Goal: Task Accomplishment & Management: Manage account settings

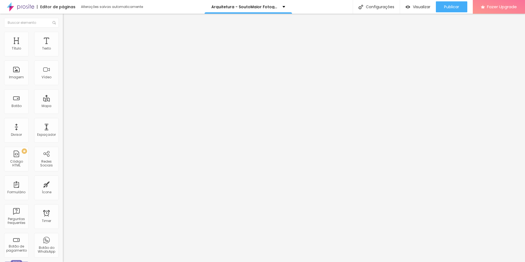
click at [68, 38] on span "Estilo" at bounding box center [72, 35] width 8 height 5
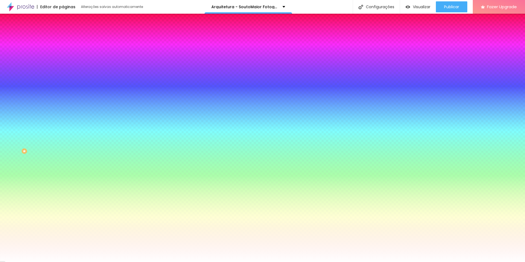
click at [63, 50] on span "Trocar imagem" at bounding box center [78, 48] width 30 height 5
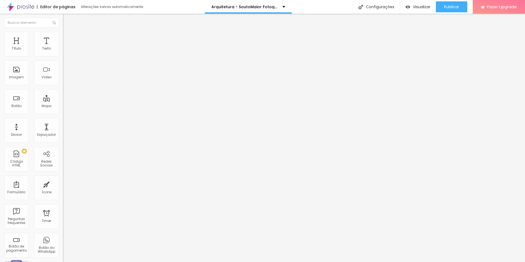
click at [68, 37] on span "Estilo" at bounding box center [72, 35] width 8 height 5
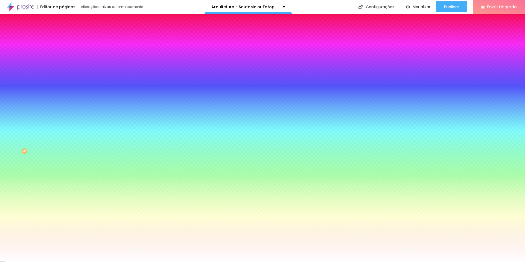
click at [63, 50] on span "Trocar imagem" at bounding box center [78, 48] width 30 height 5
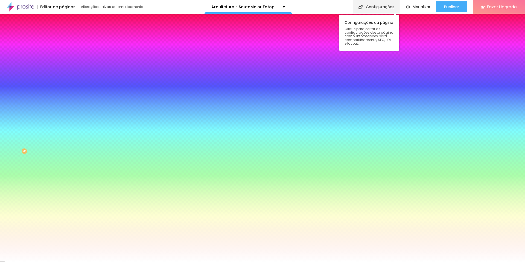
click at [369, 4] on div "Configurações" at bounding box center [376, 7] width 47 height 14
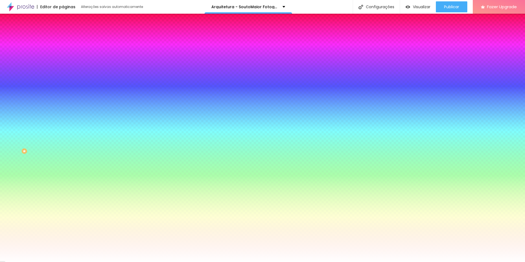
drag, startPoint x: 303, startPoint y: 69, endPoint x: 179, endPoint y: 70, distance: 123.7
paste input "text"
type input "Arquitetura - SoutoMaior Fotografia"
drag, startPoint x: 293, startPoint y: 96, endPoint x: 214, endPoint y: 101, distance: 79.2
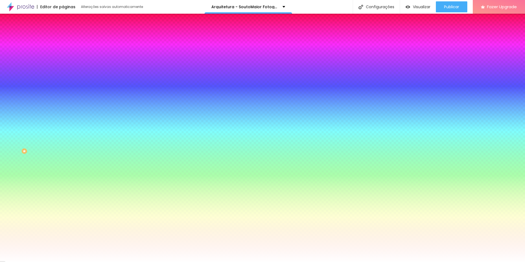
paste input "text"
type input "/arquitetura"
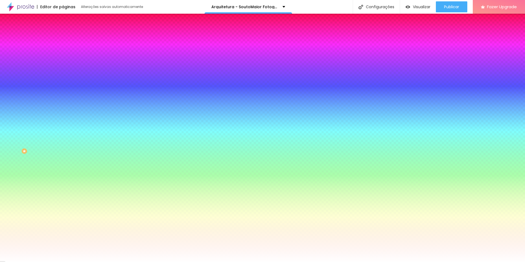
drag, startPoint x: 280, startPoint y: 160, endPoint x: 153, endPoint y: 167, distance: 127.2
paste input "de arquitetur"
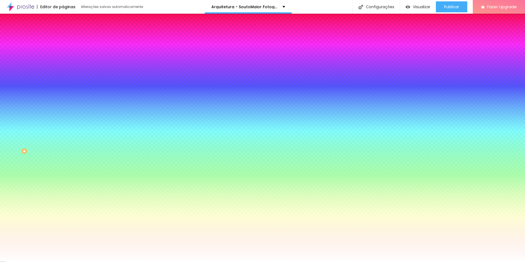
type input "Fotografia de arquitetura - SoutoMaior Fotografia"
drag, startPoint x: 209, startPoint y: 184, endPoint x: 149, endPoint y: 185, distance: 59.9
paste textarea "de arquitetura e interiores para hotelaria e mercado imobiliário."
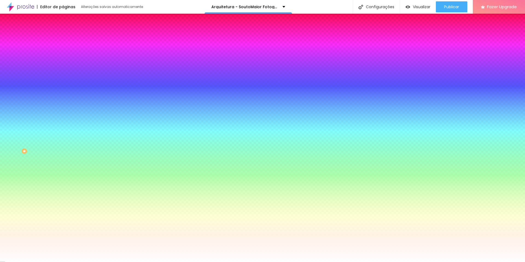
type textarea "Estúdio especializado em fotografia de arquitetura e interiores para hotelaria …"
drag, startPoint x: 323, startPoint y: 126, endPoint x: 134, endPoint y: 137, distance: 189.4
paste input "de arquitetur"
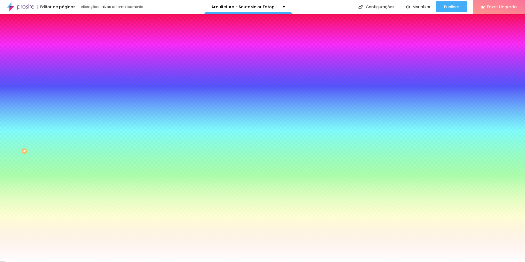
type input "Fotografia de arquitetura - SoutoMaior Fotografia"
drag, startPoint x: 330, startPoint y: 153, endPoint x: 170, endPoint y: 151, distance: 160.4
paste textarea "de arquitetura e interiores para hotelaria e mercado imobiliário."
type textarea "Estúdio especializado em fotografia de arquitetura e interiores para hotelaria …"
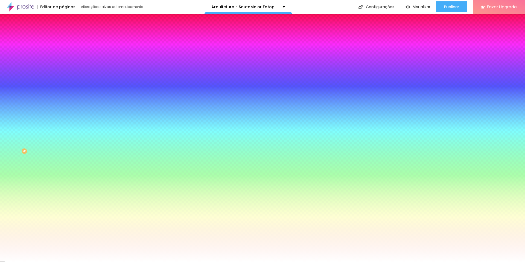
scroll to position [8, 0]
drag, startPoint x: 209, startPoint y: 192, endPoint x: 381, endPoint y: 228, distance: 176.1
paste textarea "arquitetura, design, interiores, estilo, engenharia, arquitetos, imobiliaria, i…"
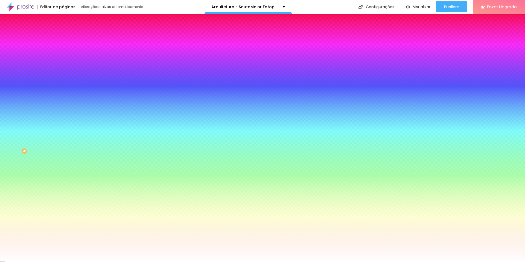
type textarea "fotografia, publicitaria, arquitetura, design, interiores, estilo, engenharia, …"
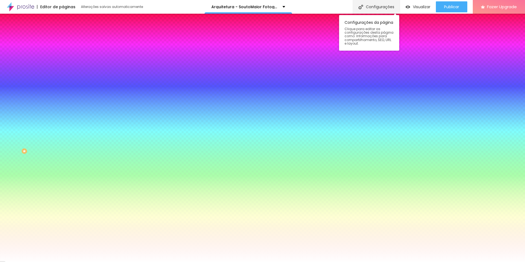
click at [379, 9] on div "Configurações" at bounding box center [376, 7] width 47 height 14
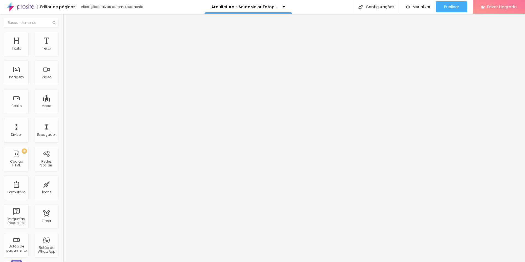
click at [68, 39] on span "Avançado" at bounding box center [77, 41] width 18 height 5
click at [63, 235] on div at bounding box center [94, 235] width 63 height 0
click at [63, 239] on div at bounding box center [94, 239] width 63 height 0
click at [63, 242] on div at bounding box center [94, 242] width 63 height 0
click at [419, 7] on span "Visualizar" at bounding box center [422, 7] width 18 height 4
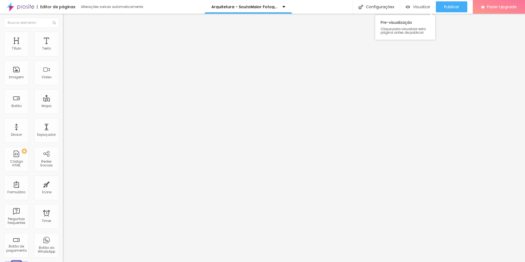
click at [416, 5] on span "Visualizar" at bounding box center [422, 7] width 18 height 4
click at [63, 47] on img at bounding box center [64, 45] width 3 height 3
drag, startPoint x: 344, startPoint y: 141, endPoint x: 178, endPoint y: 109, distance: 168.8
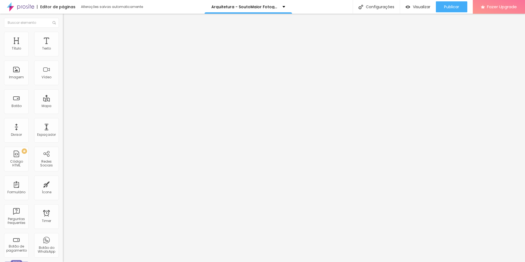
scroll to position [0, 26]
drag, startPoint x: 178, startPoint y: 107, endPoint x: 367, endPoint y: 108, distance: 189.1
drag, startPoint x: 339, startPoint y: 112, endPoint x: 228, endPoint y: 113, distance: 111.1
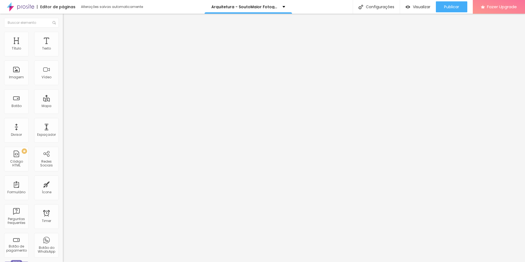
drag, startPoint x: 251, startPoint y: 111, endPoint x: 178, endPoint y: 110, distance: 73.3
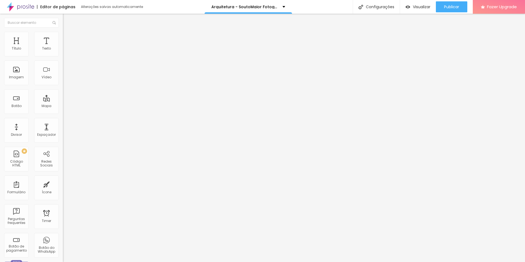
paste textarea
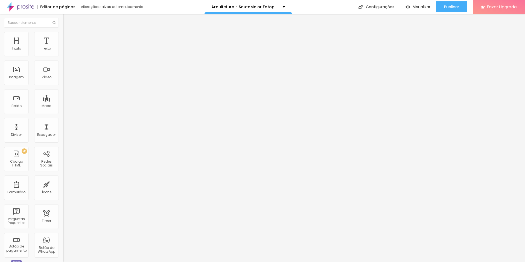
drag, startPoint x: 247, startPoint y: 104, endPoint x: 264, endPoint y: 106, distance: 17.3
drag, startPoint x: 247, startPoint y: 107, endPoint x: 340, endPoint y: 107, distance: 92.2
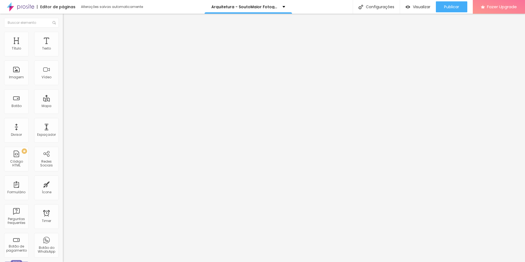
click at [418, 8] on span "Visualizar" at bounding box center [422, 7] width 18 height 4
click at [63, 47] on img at bounding box center [64, 45] width 3 height 3
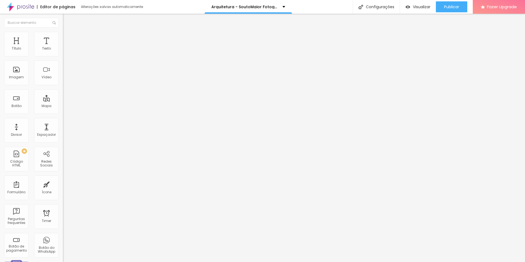
drag, startPoint x: 178, startPoint y: 94, endPoint x: 196, endPoint y: 176, distance: 83.8
drag, startPoint x: 179, startPoint y: 91, endPoint x: 178, endPoint y: 79, distance: 11.8
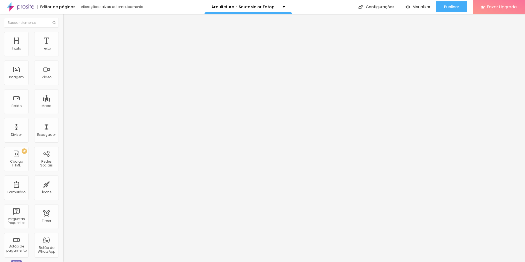
drag, startPoint x: 195, startPoint y: 94, endPoint x: 313, endPoint y: 94, distance: 117.9
drag, startPoint x: 318, startPoint y: 99, endPoint x: 200, endPoint y: 98, distance: 118.5
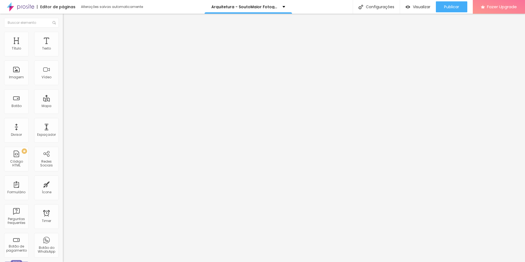
drag, startPoint x: 177, startPoint y: 91, endPoint x: 185, endPoint y: 105, distance: 15.7
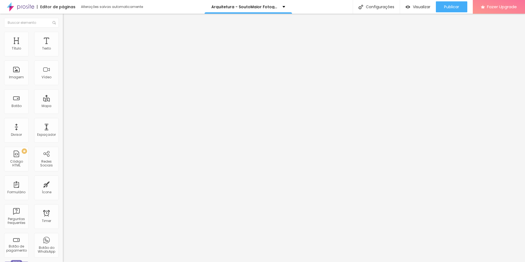
drag, startPoint x: 194, startPoint y: 79, endPoint x: 313, endPoint y: 80, distance: 119.0
drag, startPoint x: 200, startPoint y: 83, endPoint x: 319, endPoint y: 84, distance: 119.0
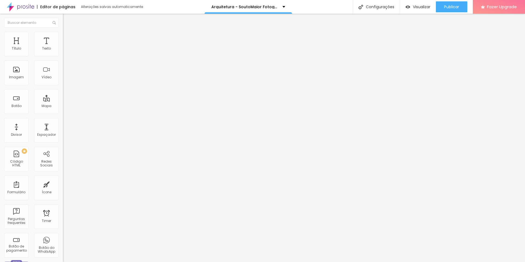
click at [63, 47] on img at bounding box center [64, 45] width 3 height 3
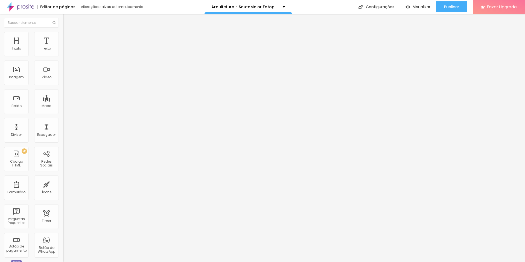
drag, startPoint x: 179, startPoint y: 165, endPoint x: 186, endPoint y: 179, distance: 15.5
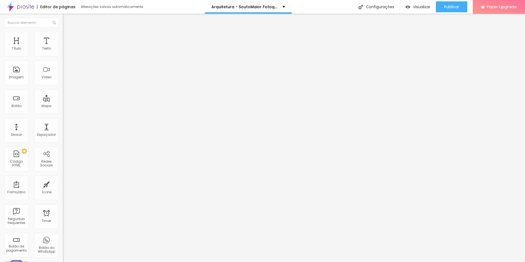
drag, startPoint x: 178, startPoint y: 164, endPoint x: 188, endPoint y: 181, distance: 19.5
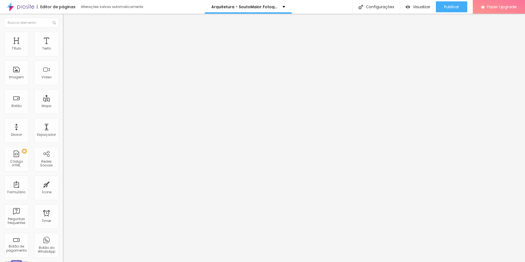
click at [63, 47] on img at bounding box center [64, 45] width 3 height 3
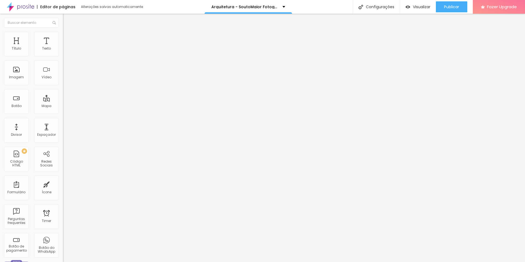
drag, startPoint x: 178, startPoint y: 162, endPoint x: 189, endPoint y: 174, distance: 15.9
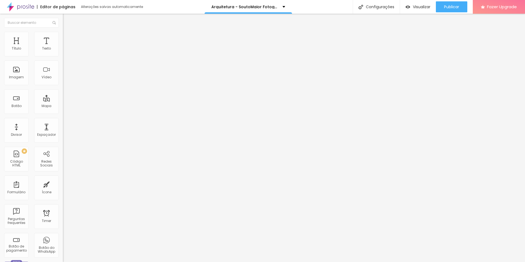
drag, startPoint x: 177, startPoint y: 162, endPoint x: 189, endPoint y: 176, distance: 18.3
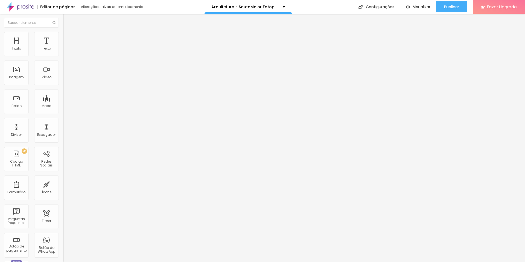
click at [63, 47] on img at bounding box center [64, 45] width 3 height 3
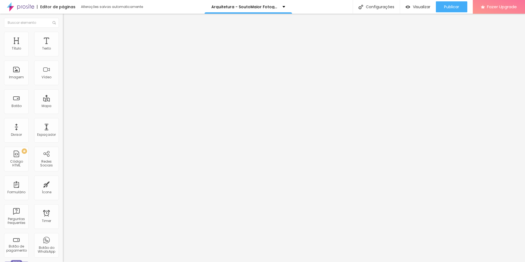
drag, startPoint x: 177, startPoint y: 161, endPoint x: 191, endPoint y: 178, distance: 21.4
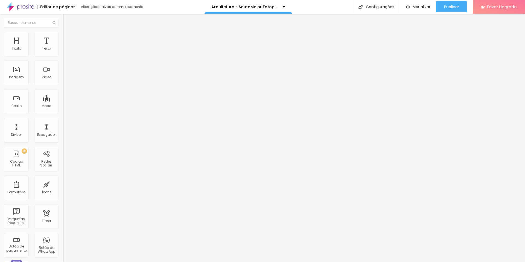
drag, startPoint x: 178, startPoint y: 161, endPoint x: 185, endPoint y: 178, distance: 18.1
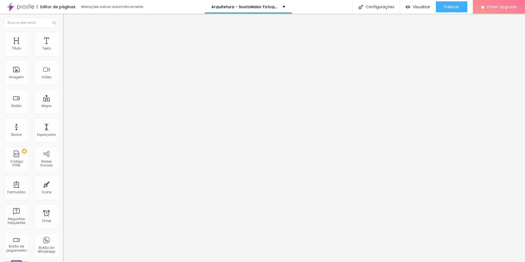
click at [63, 47] on img at bounding box center [64, 45] width 3 height 3
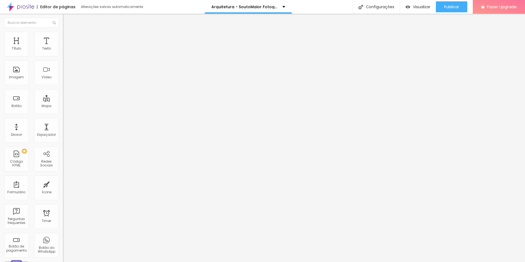
click at [63, 47] on img at bounding box center [64, 45] width 3 height 3
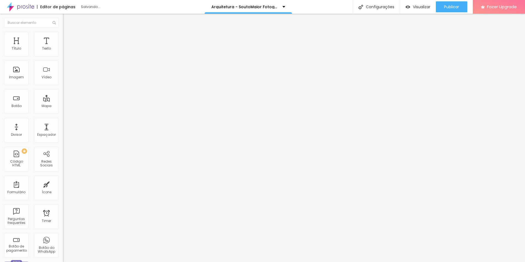
click at [380, 8] on div "Configurações" at bounding box center [376, 7] width 47 height 14
type input "/arquitetura"
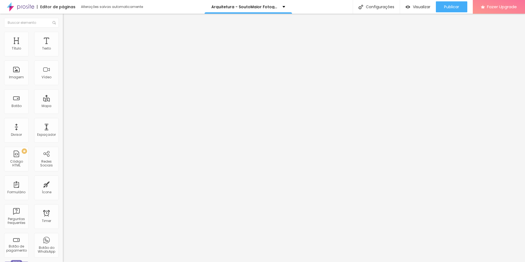
click at [447, 8] on span "Publicar" at bounding box center [451, 7] width 15 height 4
click at [63, 47] on img at bounding box center [64, 45] width 3 height 3
drag, startPoint x: 178, startPoint y: 162, endPoint x: 186, endPoint y: 178, distance: 18.4
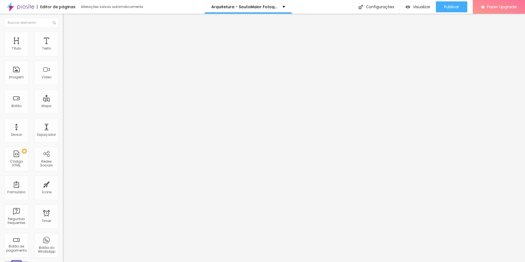
drag, startPoint x: 196, startPoint y: 119, endPoint x: 313, endPoint y: 120, distance: 116.3
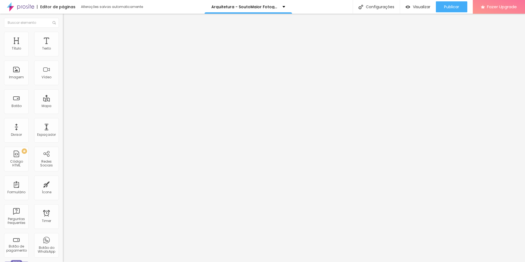
drag, startPoint x: 201, startPoint y: 124, endPoint x: 319, endPoint y: 124, distance: 117.7
drag, startPoint x: 197, startPoint y: 134, endPoint x: 201, endPoint y: 134, distance: 4.4
drag, startPoint x: 183, startPoint y: 170, endPoint x: 180, endPoint y: 137, distance: 33.8
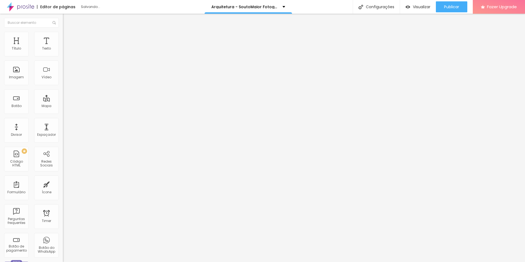
drag, startPoint x: 177, startPoint y: 162, endPoint x: 186, endPoint y: 170, distance: 12.4
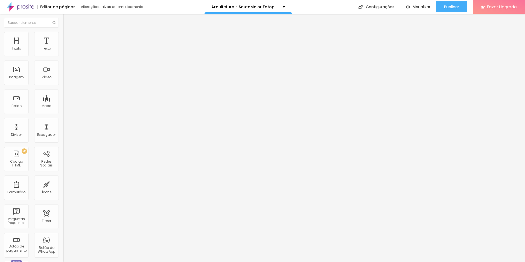
drag, startPoint x: 178, startPoint y: 162, endPoint x: 187, endPoint y: 179, distance: 19.0
drag, startPoint x: 177, startPoint y: 162, endPoint x: 178, endPoint y: 179, distance: 16.5
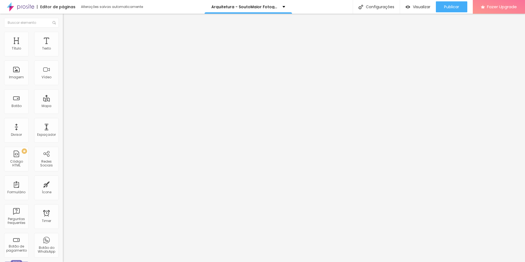
drag, startPoint x: 180, startPoint y: 165, endPoint x: 183, endPoint y: 180, distance: 15.2
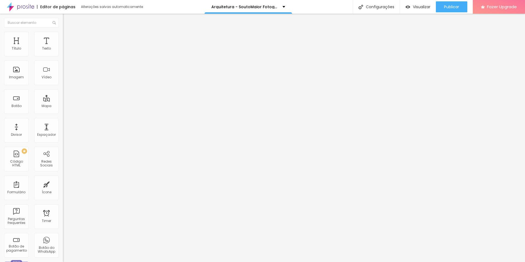
scroll to position [296, 0]
drag, startPoint x: 196, startPoint y: 150, endPoint x: 313, endPoint y: 152, distance: 117.1
drag, startPoint x: 201, startPoint y: 154, endPoint x: 318, endPoint y: 155, distance: 116.8
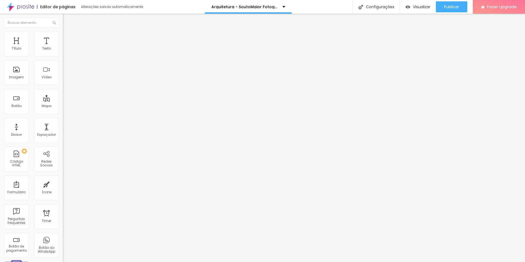
drag, startPoint x: 196, startPoint y: 167, endPoint x: 313, endPoint y: 167, distance: 117.1
drag, startPoint x: 202, startPoint y: 170, endPoint x: 318, endPoint y: 170, distance: 116.3
drag, startPoint x: 179, startPoint y: 163, endPoint x: 186, endPoint y: 178, distance: 17.0
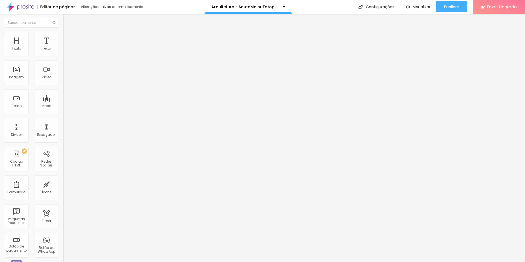
drag, startPoint x: 196, startPoint y: 181, endPoint x: 313, endPoint y: 182, distance: 117.4
drag, startPoint x: 201, startPoint y: 184, endPoint x: 318, endPoint y: 184, distance: 117.4
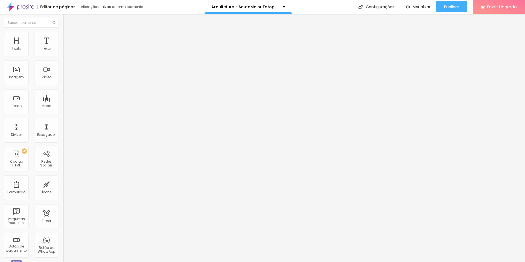
click at [63, 47] on img at bounding box center [64, 45] width 3 height 3
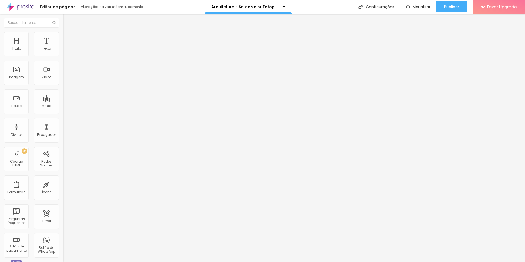
drag, startPoint x: 179, startPoint y: 162, endPoint x: 187, endPoint y: 176, distance: 16.4
drag, startPoint x: 179, startPoint y: 161, endPoint x: 187, endPoint y: 177, distance: 18.5
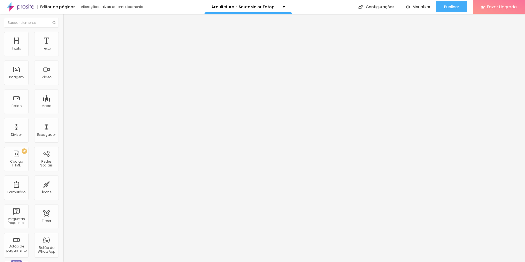
drag, startPoint x: 197, startPoint y: 166, endPoint x: 313, endPoint y: 166, distance: 116.0
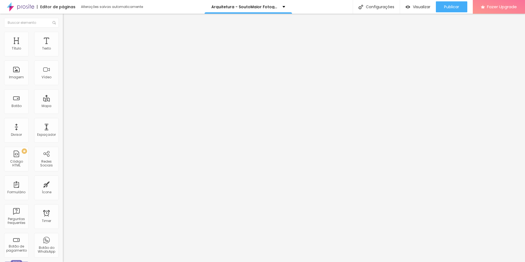
drag, startPoint x: 202, startPoint y: 169, endPoint x: 318, endPoint y: 169, distance: 116.3
click at [453, 5] on span "Publicar" at bounding box center [451, 7] width 15 height 4
click at [63, 47] on img at bounding box center [64, 45] width 3 height 3
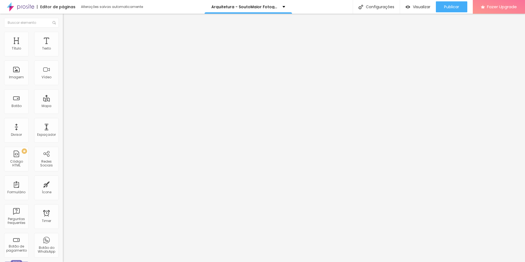
drag, startPoint x: 178, startPoint y: 162, endPoint x: 184, endPoint y: 177, distance: 15.9
drag, startPoint x: 179, startPoint y: 162, endPoint x: 186, endPoint y: 177, distance: 16.3
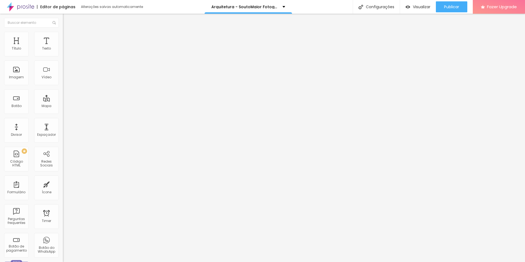
drag, startPoint x: 196, startPoint y: 181, endPoint x: 313, endPoint y: 182, distance: 116.8
drag, startPoint x: 201, startPoint y: 186, endPoint x: 318, endPoint y: 185, distance: 117.4
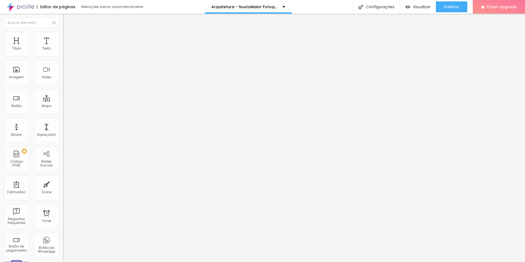
click at [452, 8] on span "Publicar" at bounding box center [451, 7] width 15 height 4
click at [439, 8] on button "Publicar" at bounding box center [451, 6] width 31 height 11
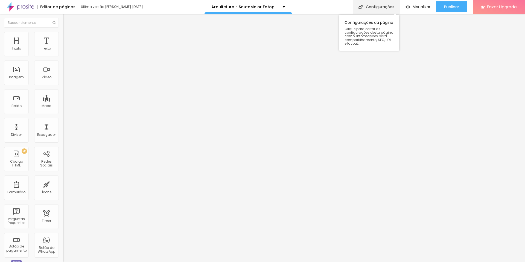
click at [394, 10] on div "Configurações" at bounding box center [376, 7] width 47 height 14
drag, startPoint x: 301, startPoint y: 67, endPoint x: 200, endPoint y: 70, distance: 101.5
drag, startPoint x: 244, startPoint y: 93, endPoint x: 221, endPoint y: 100, distance: 24.4
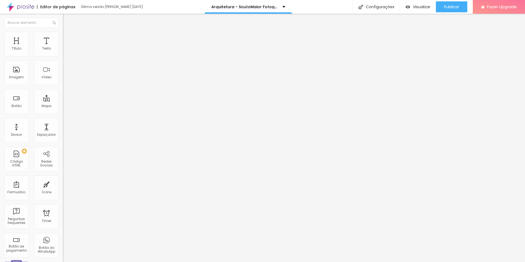
drag, startPoint x: 326, startPoint y: 162, endPoint x: 195, endPoint y: 164, distance: 130.5
drag, startPoint x: 256, startPoint y: 190, endPoint x: 186, endPoint y: 185, distance: 69.7
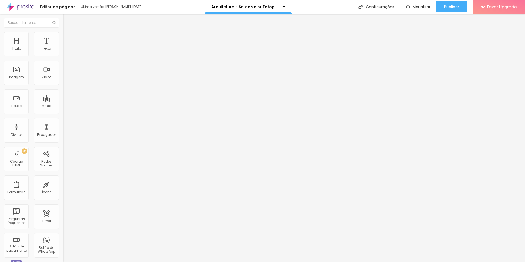
drag, startPoint x: 327, startPoint y: 129, endPoint x: 189, endPoint y: 139, distance: 138.0
drag, startPoint x: 218, startPoint y: 155, endPoint x: 161, endPoint y: 146, distance: 57.3
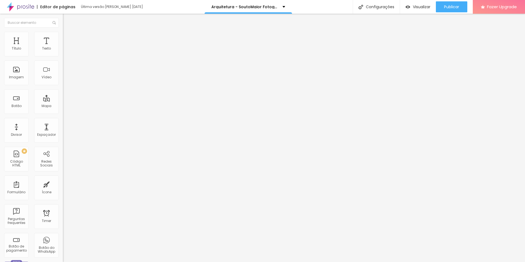
drag, startPoint x: 213, startPoint y: 191, endPoint x: 321, endPoint y: 227, distance: 114.6
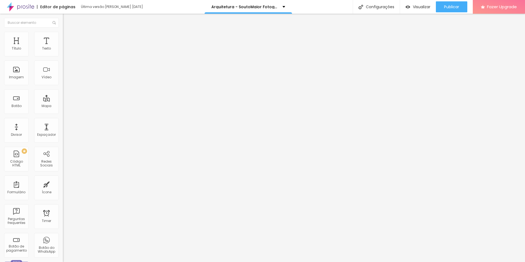
scroll to position [0, 0]
click at [369, 8] on div "Configurações" at bounding box center [376, 7] width 47 height 14
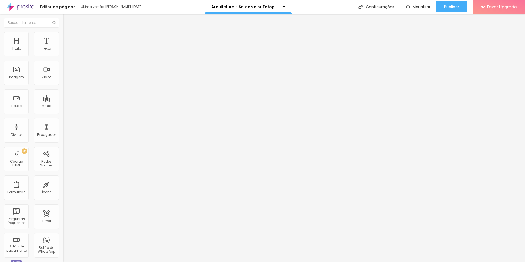
type input "/arquitetura-old"
type input "Arquitetura - SoutoMaior Fotografia-old"
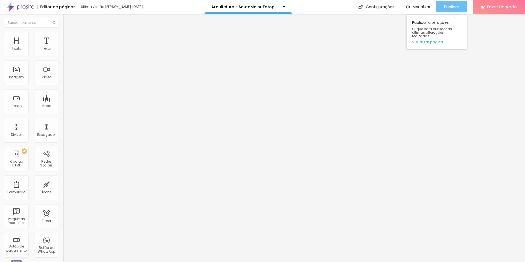
click at [445, 6] on span "Publicar" at bounding box center [451, 7] width 15 height 4
click at [68, 38] on span "Estilo" at bounding box center [72, 35] width 8 height 5
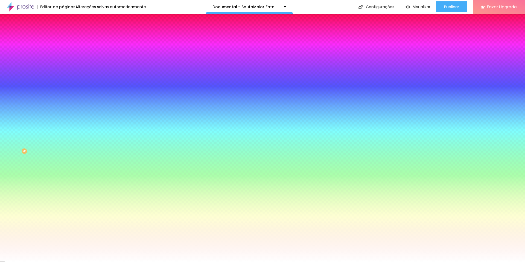
click at [63, 50] on span "Trocar imagem" at bounding box center [78, 48] width 30 height 5
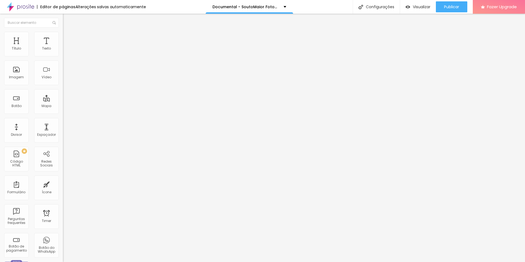
click at [63, 34] on img at bounding box center [65, 34] width 5 height 5
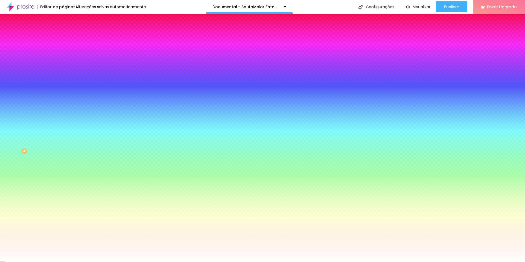
click at [63, 50] on span "Trocar imagem" at bounding box center [78, 48] width 30 height 5
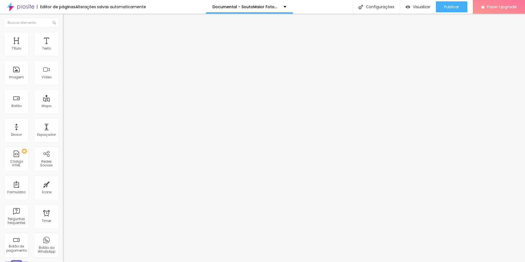
click at [67, 50] on span "Trocar icone" at bounding box center [79, 48] width 24 height 5
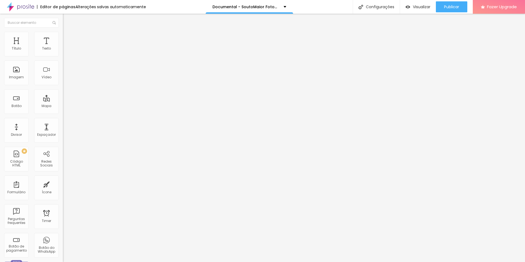
drag, startPoint x: 176, startPoint y: 51, endPoint x: 166, endPoint y: 51, distance: 10.1
type input "cora"
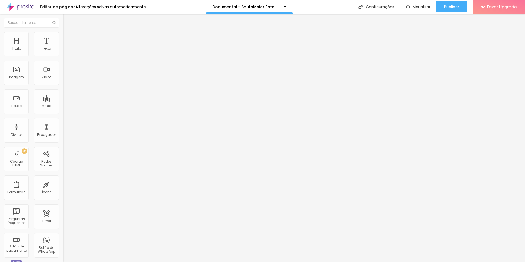
type input "36"
click at [66, 50] on span "Trocar icone" at bounding box center [78, 48] width 24 height 5
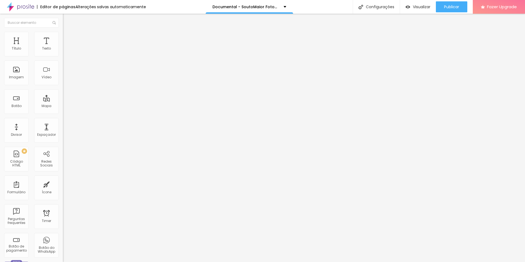
type input "cora"
type input "36"
click at [427, 5] on span "Visualizar" at bounding box center [422, 7] width 18 height 4
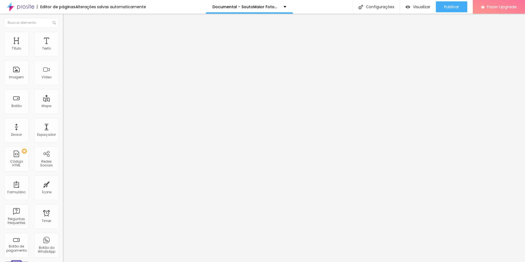
click at [63, 51] on input "https://youtu.be/2hZ1nlyarbs" at bounding box center [96, 48] width 66 height 5
paste input "rINan5YjC_0"
type input "https://youtu.be/rINan5YjC_0"
click at [63, 48] on div "4606 caracteres" at bounding box center [94, 43] width 63 height 7
click at [63, 47] on img at bounding box center [64, 45] width 3 height 3
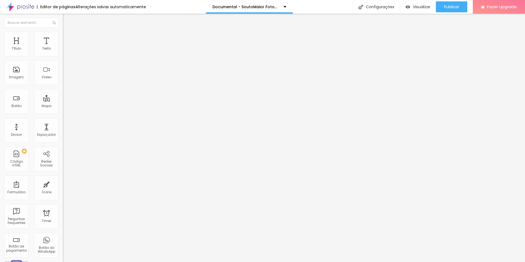
scroll to position [0, 0]
drag, startPoint x: 345, startPoint y: 141, endPoint x: 178, endPoint y: 110, distance: 169.5
drag, startPoint x: 177, startPoint y: 107, endPoint x: 367, endPoint y: 106, distance: 189.6
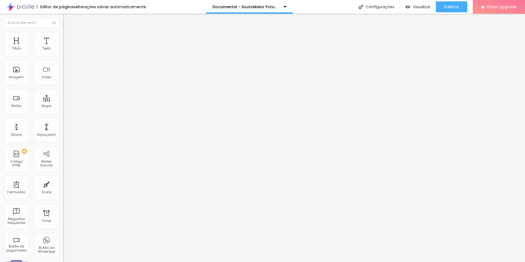
drag, startPoint x: 221, startPoint y: 111, endPoint x: 340, endPoint y: 110, distance: 119.0
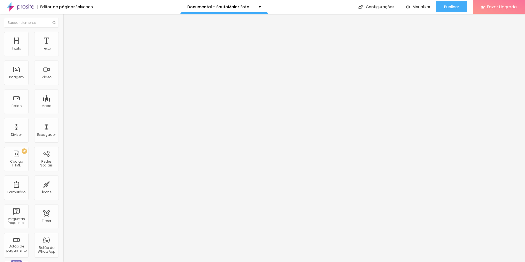
drag, startPoint x: 258, startPoint y: 111, endPoint x: 179, endPoint y: 109, distance: 78.8
drag, startPoint x: 178, startPoint y: 110, endPoint x: 276, endPoint y: 111, distance: 98.5
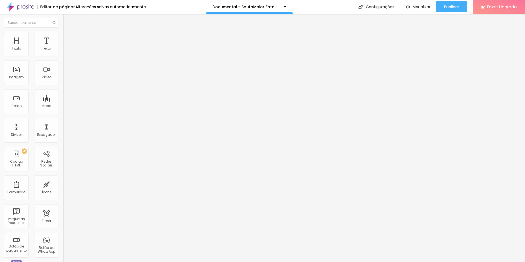
paste textarea
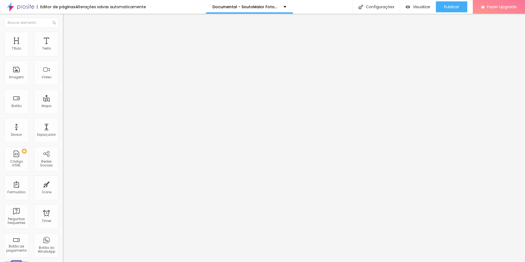
paste textarea
drag, startPoint x: 246, startPoint y: 107, endPoint x: 340, endPoint y: 107, distance: 93.8
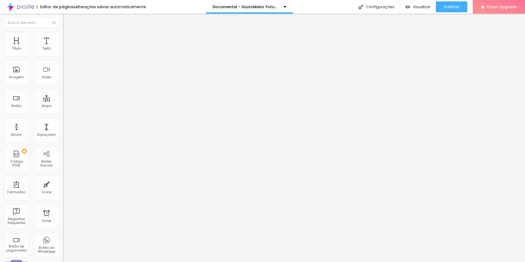
click at [63, 47] on img at bounding box center [64, 45] width 3 height 3
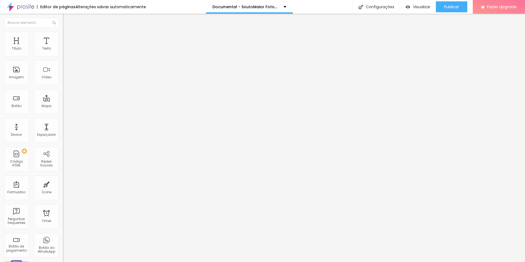
drag, startPoint x: 181, startPoint y: 178, endPoint x: 178, endPoint y: 95, distance: 82.1
drag, startPoint x: 178, startPoint y: 81, endPoint x: 184, endPoint y: 83, distance: 6.9
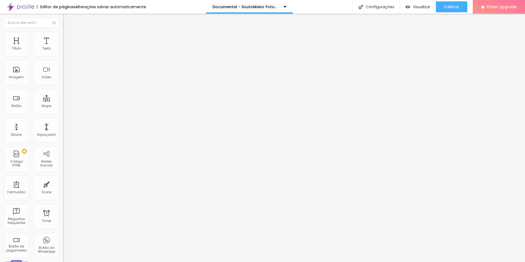
drag, startPoint x: 178, startPoint y: 79, endPoint x: 185, endPoint y: 89, distance: 12.9
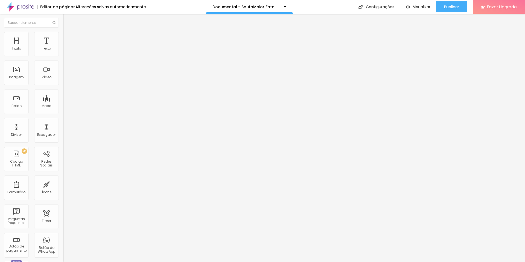
drag, startPoint x: 195, startPoint y: 94, endPoint x: 314, endPoint y: 95, distance: 119.0
drag, startPoint x: 200, startPoint y: 98, endPoint x: 319, endPoint y: 97, distance: 119.6
drag, startPoint x: 178, startPoint y: 91, endPoint x: 187, endPoint y: 106, distance: 17.3
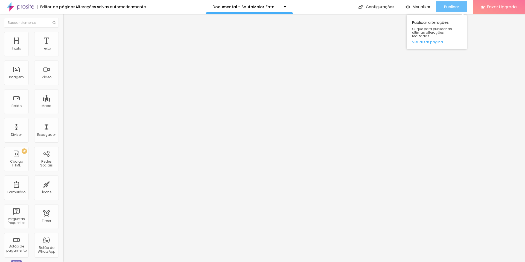
click at [459, 3] on div "Publicar" at bounding box center [451, 6] width 15 height 11
click at [63, 47] on img at bounding box center [64, 45] width 3 height 3
drag, startPoint x: 194, startPoint y: 79, endPoint x: 313, endPoint y: 79, distance: 119.3
drag, startPoint x: 199, startPoint y: 83, endPoint x: 318, endPoint y: 81, distance: 119.0
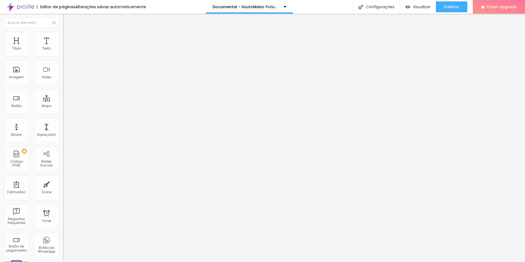
click at [443, 7] on button "Publicar" at bounding box center [451, 6] width 31 height 11
click at [63, 47] on img at bounding box center [64, 45] width 3 height 3
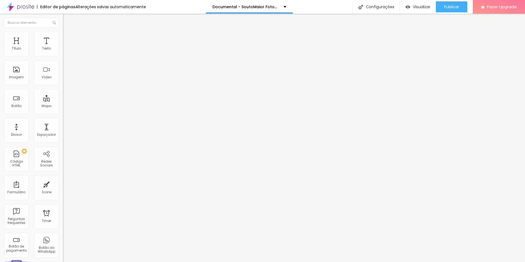
scroll to position [82, 0]
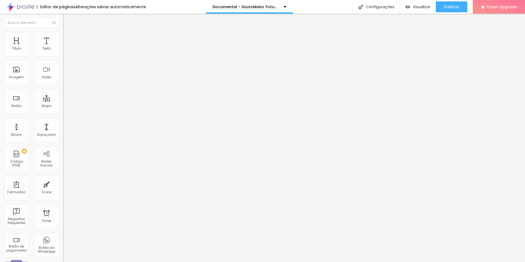
drag, startPoint x: 178, startPoint y: 162, endPoint x: 187, endPoint y: 176, distance: 17.1
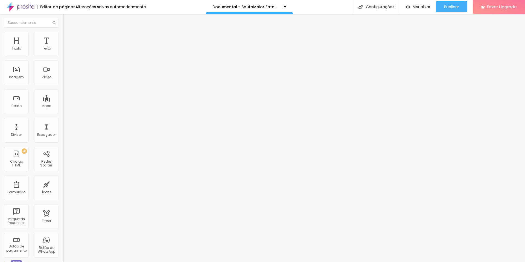
click at [63, 47] on img at bounding box center [64, 45] width 3 height 3
drag, startPoint x: 178, startPoint y: 162, endPoint x: 190, endPoint y: 178, distance: 19.9
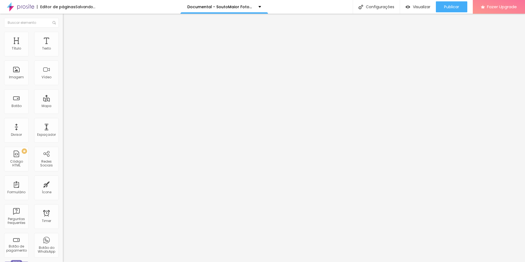
scroll to position [296, 0]
drag, startPoint x: 179, startPoint y: 162, endPoint x: 189, endPoint y: 177, distance: 18.3
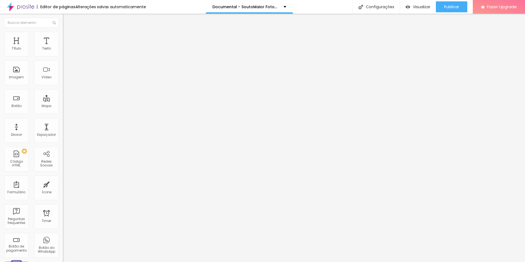
click at [63, 47] on img at bounding box center [64, 45] width 3 height 3
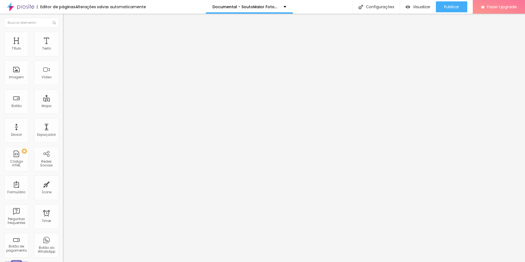
drag, startPoint x: 204, startPoint y: 151, endPoint x: 206, endPoint y: 153, distance: 3.5
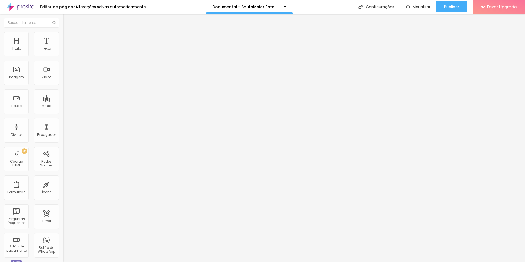
drag, startPoint x: 179, startPoint y: 163, endPoint x: 183, endPoint y: 172, distance: 10.0
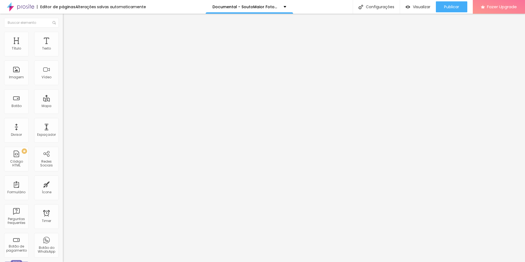
drag, startPoint x: 180, startPoint y: 161, endPoint x: 185, endPoint y: 179, distance: 18.5
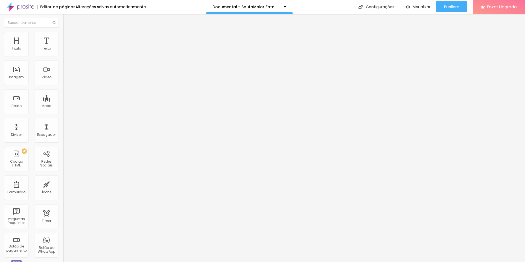
scroll to position [430, 0]
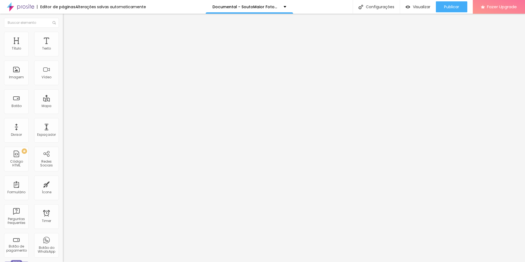
scroll to position [449, 0]
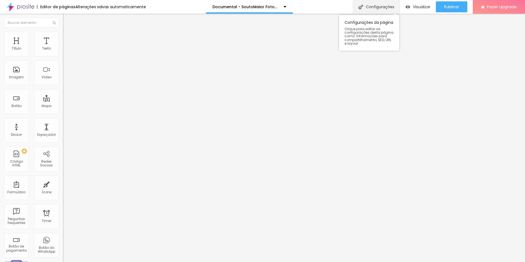
click at [369, 9] on div "Configurações" at bounding box center [376, 7] width 47 height 14
drag, startPoint x: 291, startPoint y: 96, endPoint x: 215, endPoint y: 97, distance: 75.5
paste input "text"
type input "/documental"
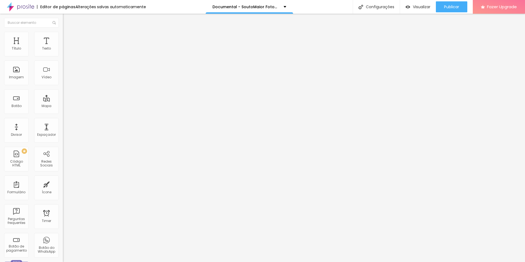
drag, startPoint x: 318, startPoint y: 160, endPoint x: 157, endPoint y: 157, distance: 161.2
paste input "Documental"
type input "Fotografia Documental - SoutoMaior Fotografia"
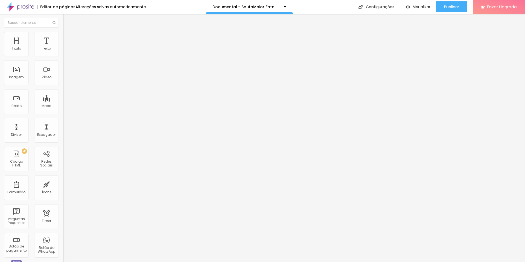
drag, startPoint x: 335, startPoint y: 184, endPoint x: 156, endPoint y: 189, distance: 179.0
paste textarea "Fotógrafo especializado em fotografia documental"
type textarea "Fotógrafo especializado em fotografia documental"
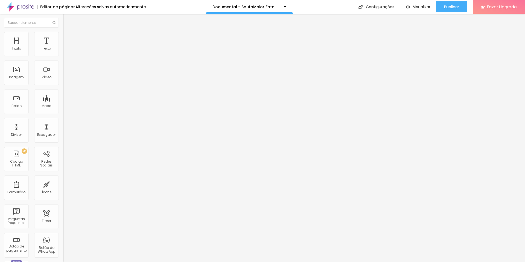
drag, startPoint x: 322, startPoint y: 123, endPoint x: 147, endPoint y: 137, distance: 175.9
paste input "Documental"
type input "Fotografia Documental - SoutoMaior Fotografia"
drag, startPoint x: 306, startPoint y: 148, endPoint x: 179, endPoint y: 140, distance: 126.9
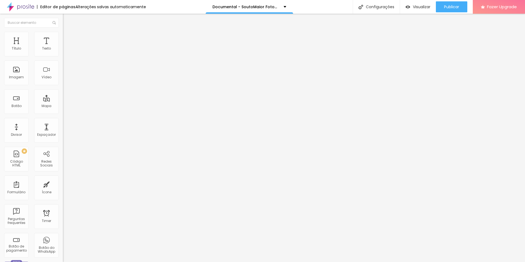
paste textarea "Fotógrafo especializado em fotografia documental"
type textarea "Fotógrafo especializado em fotografia documental"
drag, startPoint x: 210, startPoint y: 182, endPoint x: 376, endPoint y: 224, distance: 171.1
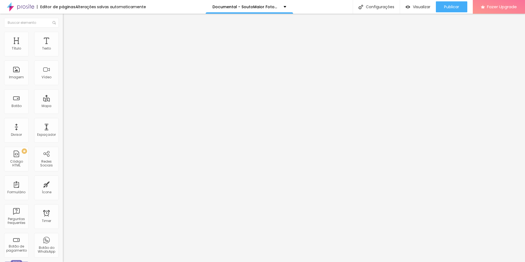
drag, startPoint x: 233, startPoint y: 185, endPoint x: 393, endPoint y: 232, distance: 166.8
type textarea "fotografia, documental, jornalismo, fotojornalismo, vida selvagem, selvagem, na…"
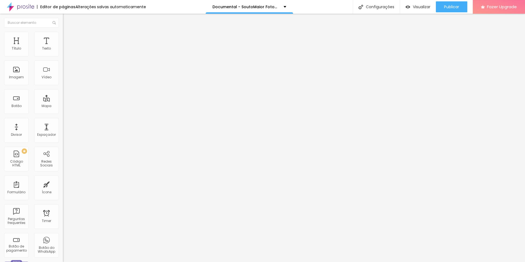
click at [451, 8] on span "Publicar" at bounding box center [451, 7] width 15 height 4
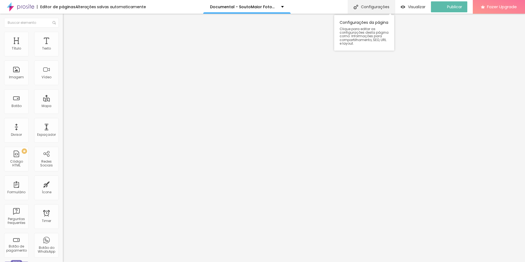
click at [380, 8] on div "Configurações" at bounding box center [371, 7] width 47 height 14
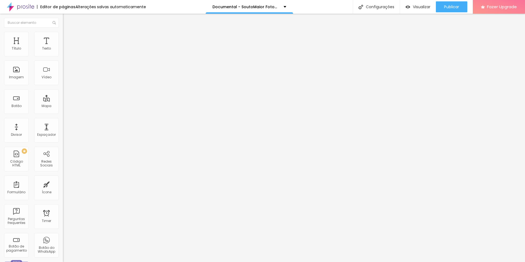
click at [445, 6] on span "Publicar" at bounding box center [451, 7] width 15 height 4
click at [63, 51] on input "[URL][DOMAIN_NAME]" at bounding box center [96, 48] width 66 height 5
click at [63, 47] on span "Trocar imagem" at bounding box center [78, 44] width 30 height 5
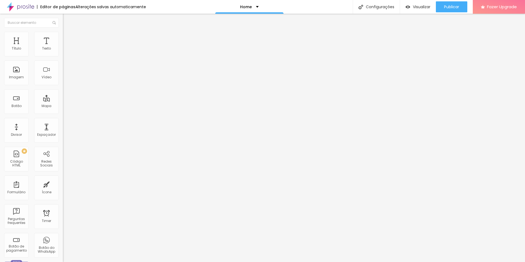
click at [63, 47] on span "Trocar imagem" at bounding box center [78, 44] width 30 height 5
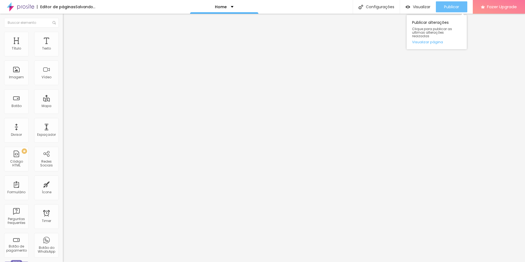
click at [450, 6] on span "Publicar" at bounding box center [451, 7] width 15 height 4
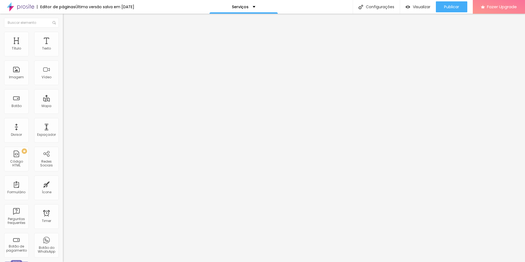
click at [63, 47] on span "Trocar imagem" at bounding box center [78, 44] width 30 height 5
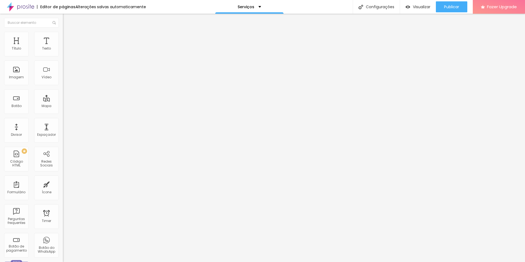
click at [449, 8] on span "Publicar" at bounding box center [451, 7] width 15 height 4
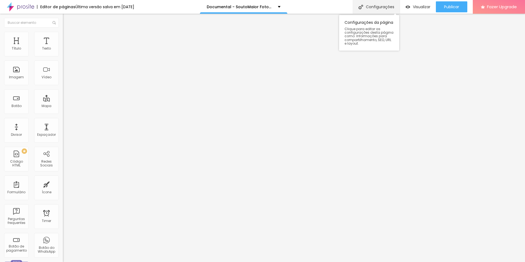
click at [362, 4] on div "Configurações" at bounding box center [376, 7] width 47 height 14
drag, startPoint x: 252, startPoint y: 96, endPoint x: 232, endPoint y: 98, distance: 19.5
drag, startPoint x: 250, startPoint y: 94, endPoint x: 215, endPoint y: 97, distance: 35.4
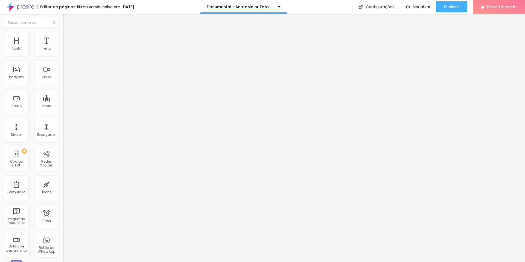
drag, startPoint x: 320, startPoint y: 162, endPoint x: 192, endPoint y: 163, distance: 128.0
drag, startPoint x: 316, startPoint y: 188, endPoint x: 181, endPoint y: 197, distance: 135.2
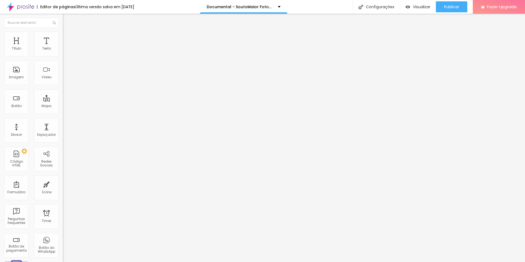
drag, startPoint x: 315, startPoint y: 126, endPoint x: 190, endPoint y: 134, distance: 125.6
drag, startPoint x: 320, startPoint y: 150, endPoint x: 202, endPoint y: 149, distance: 117.9
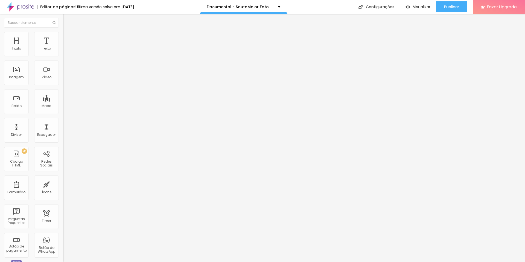
drag, startPoint x: 212, startPoint y: 186, endPoint x: 376, endPoint y: 219, distance: 167.3
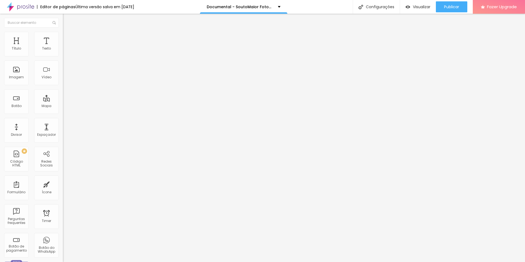
scroll to position [0, 0]
